Goal: Task Accomplishment & Management: Use online tool/utility

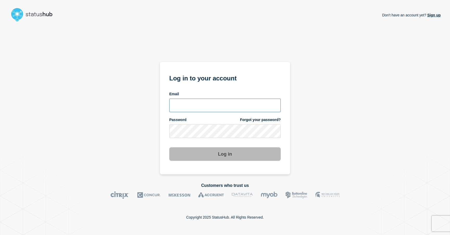
click at [248, 100] on input "email input" at bounding box center [224, 106] width 111 height 14
type input "cdjones@lcisd.org"
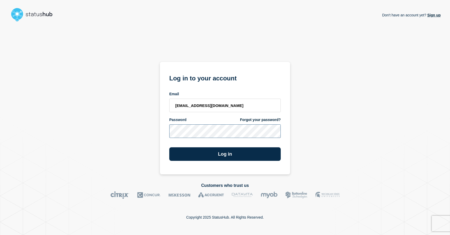
click at [169, 147] on button "Log in" at bounding box center [224, 154] width 111 height 14
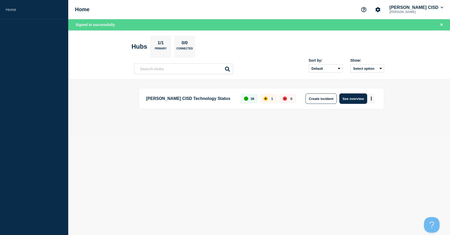
click at [369, 99] on button "More actions" at bounding box center [371, 99] width 7 height 10
click at [329, 101] on button "Create incident" at bounding box center [321, 99] width 31 height 10
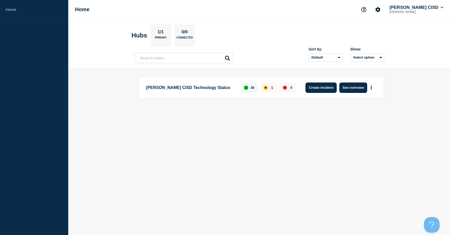
click at [314, 89] on button "Create incident" at bounding box center [321, 88] width 31 height 10
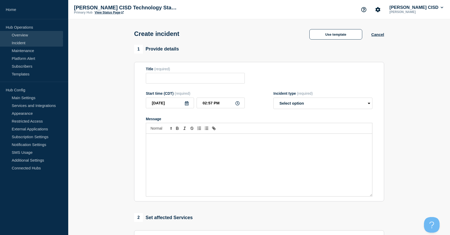
click at [19, 35] on link "Overview" at bounding box center [31, 35] width 63 height 8
click at [22, 52] on link "Maintenance" at bounding box center [31, 51] width 63 height 8
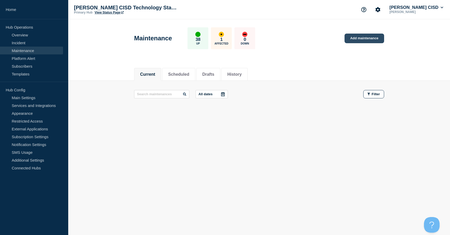
click at [362, 35] on link "Add maintenance" at bounding box center [365, 39] width 40 height 10
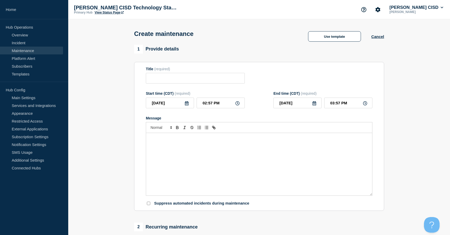
click at [176, 74] on div "Title (required)" at bounding box center [195, 75] width 99 height 17
click at [173, 80] on input "Title" at bounding box center [195, 78] width 99 height 11
type input "Scheduled Network Maintenance"
click at [240, 108] on input "02:57 PM" at bounding box center [221, 103] width 48 height 11
click at [219, 107] on input "02:57 PM" at bounding box center [221, 103] width 48 height 11
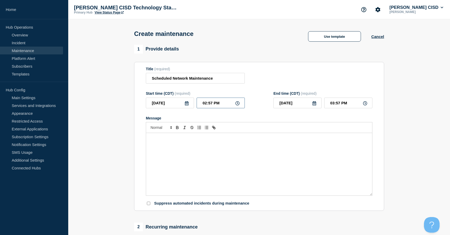
click at [215, 107] on input "02:57 PM" at bounding box center [221, 103] width 48 height 11
click at [210, 108] on input "02:57 PM" at bounding box center [221, 103] width 48 height 11
type input "02:00 PM"
click at [333, 108] on input "03:00 PM" at bounding box center [348, 103] width 48 height 11
type input "05:00 PM"
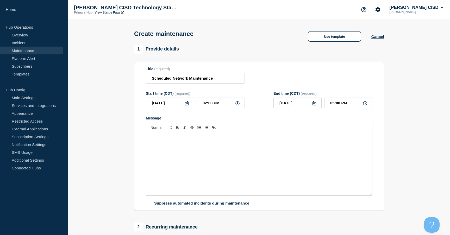
click at [259, 154] on div "Message" at bounding box center [259, 164] width 226 height 63
drag, startPoint x: 154, startPoint y: 119, endPoint x: 185, endPoint y: 79, distance: 50.1
click at [160, 108] on form "Title (required) Scheduled Network Maintenance Start time (CDT) (required) [DAT…" at bounding box center [259, 136] width 227 height 139
click at [147, 178] on div "Message" at bounding box center [259, 164] width 226 height 63
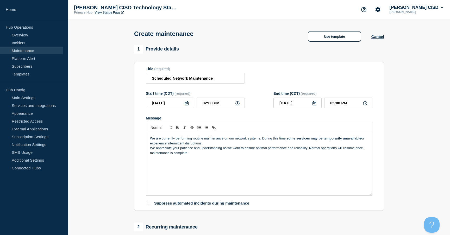
click at [211, 146] on p "We are currently performing routine maintenance on our network systems. During …" at bounding box center [259, 141] width 218 height 10
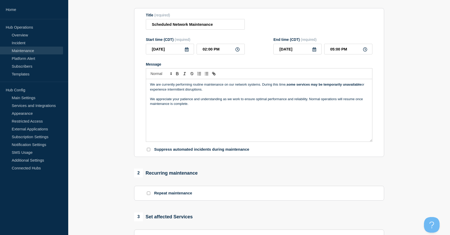
scroll to position [62, 0]
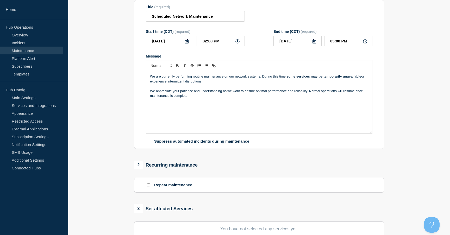
click at [149, 143] on input "Suppress automated incidents during maintenance" at bounding box center [148, 141] width 3 height 3
checkbox input "true"
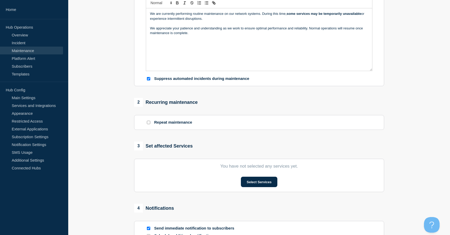
scroll to position [129, 0]
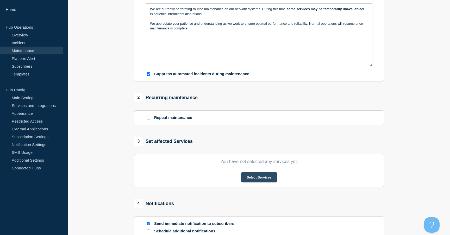
click at [252, 183] on button "Select Services" at bounding box center [259, 177] width 36 height 10
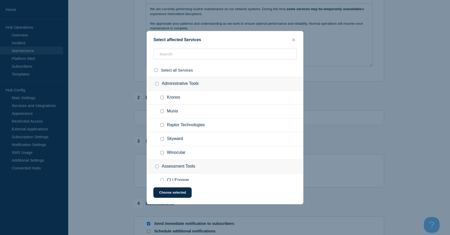
click at [162, 100] on div at bounding box center [163, 97] width 8 height 5
click at [163, 98] on input "Kronos checkbox" at bounding box center [161, 97] width 3 height 3
checkbox input "true"
click at [162, 113] on input "Munis checkbox" at bounding box center [161, 111] width 3 height 3
checkbox input "true"
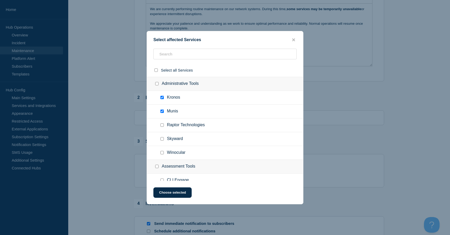
scroll to position [4, 0]
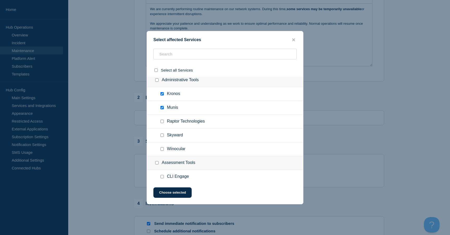
click at [163, 137] on input "Skyward checkbox" at bounding box center [161, 135] width 3 height 3
checkbox input "true"
click at [161, 156] on ul "Winocular" at bounding box center [225, 149] width 156 height 14
click at [163, 151] on input "Winocular checkbox" at bounding box center [161, 148] width 3 height 3
checkbox input "true"
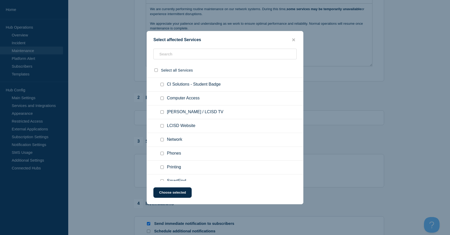
scroll to position [253, 0]
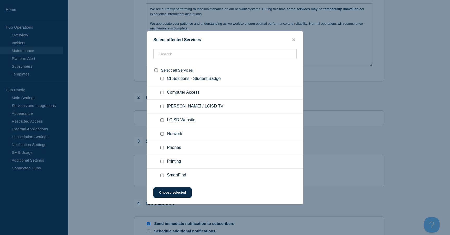
click at [162, 136] on input "Network checkbox" at bounding box center [161, 133] width 3 height 3
checkbox input "true"
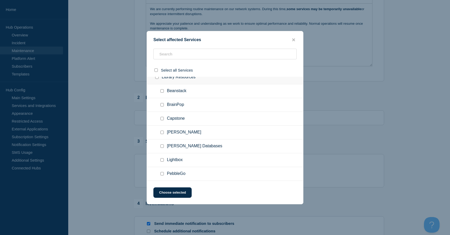
scroll to position [539, 0]
click at [173, 196] on button "Choose selected" at bounding box center [172, 193] width 38 height 10
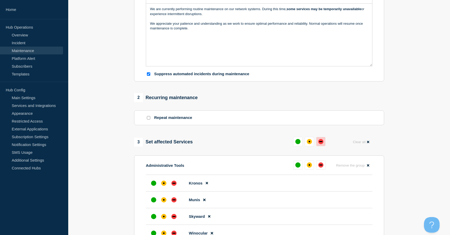
click at [325, 146] on button at bounding box center [320, 141] width 9 height 9
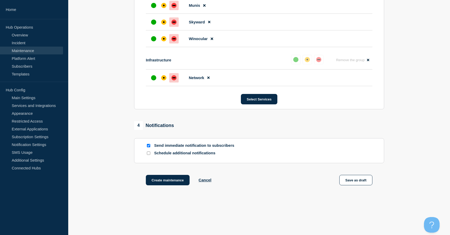
scroll to position [325, 0]
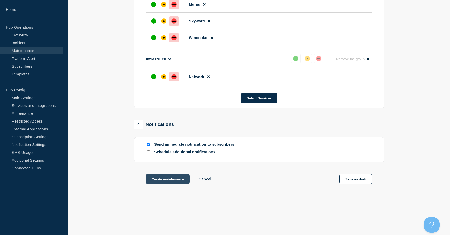
click at [172, 184] on button "Create maintenance" at bounding box center [168, 179] width 44 height 10
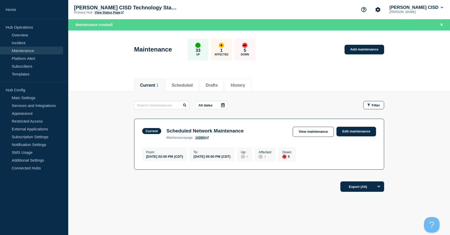
click at [202, 139] on link "143004" at bounding box center [202, 138] width 14 height 4
